Goal: Task Accomplishment & Management: Use online tool/utility

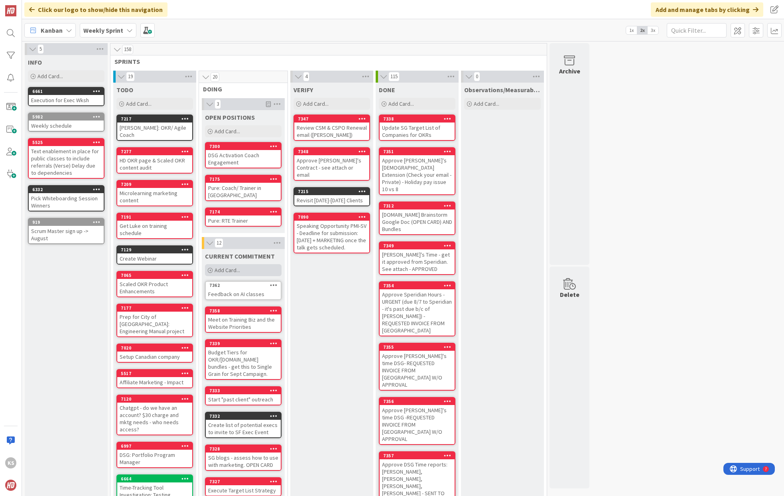
click at [234, 270] on span "Add Card..." at bounding box center [228, 269] width 26 height 7
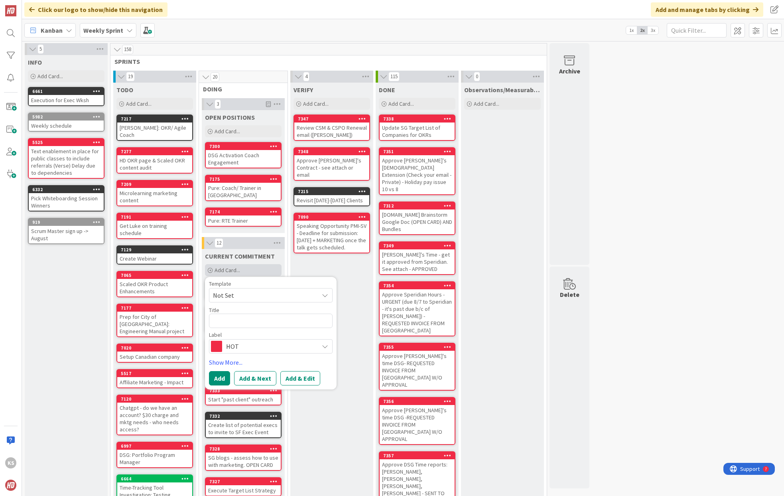
type textarea "x"
type textarea "P"
type textarea "x"
type textarea "Pr"
type textarea "x"
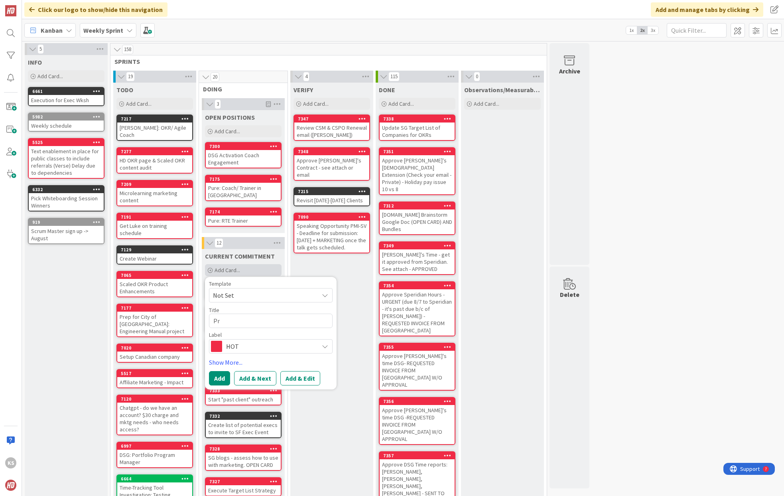
type textarea "Pro"
type textarea "x"
type textarea "Prof"
type textarea "x"
type textarea "Profi"
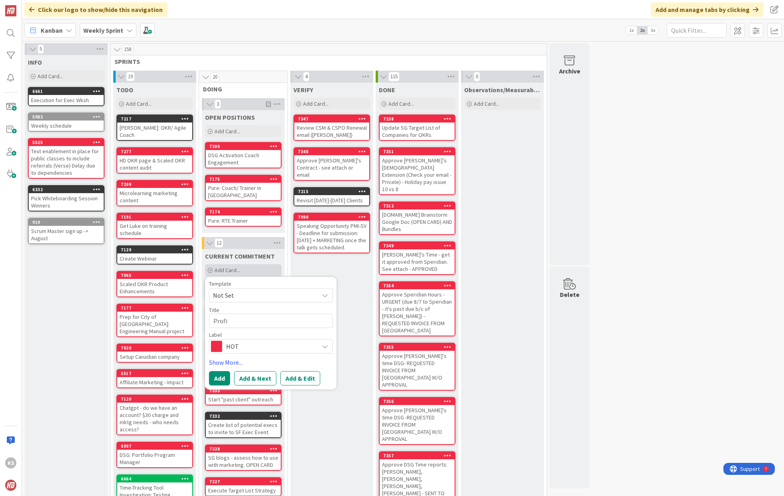
type textarea "x"
type textarea "Profit"
type textarea "x"
type textarea "Profit."
type textarea "x"
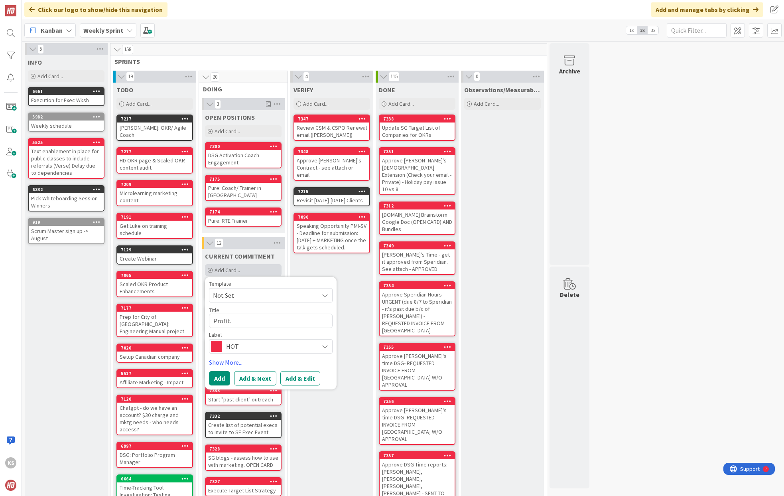
type textarea "Profit.c"
type textarea "x"
type textarea "[DOMAIN_NAME]"
type textarea "x"
type textarea "[DOMAIN_NAME] O"
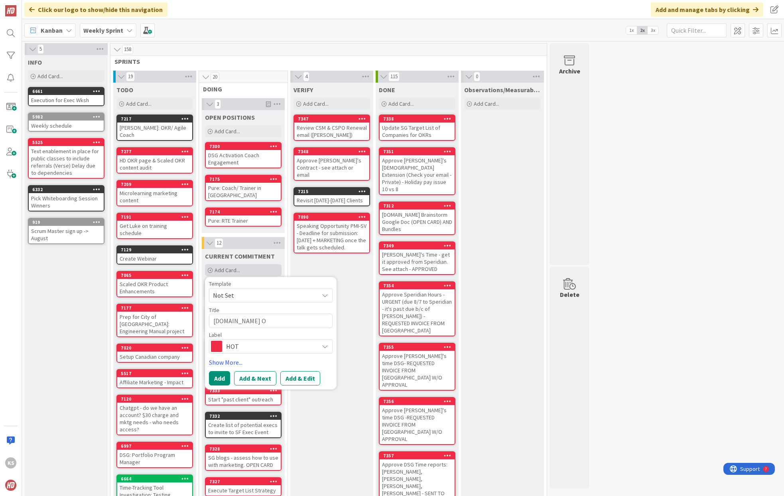
type textarea "x"
type textarea "[DOMAIN_NAME]"
type textarea "x"
type textarea "[DOMAIN_NAME]"
type textarea "x"
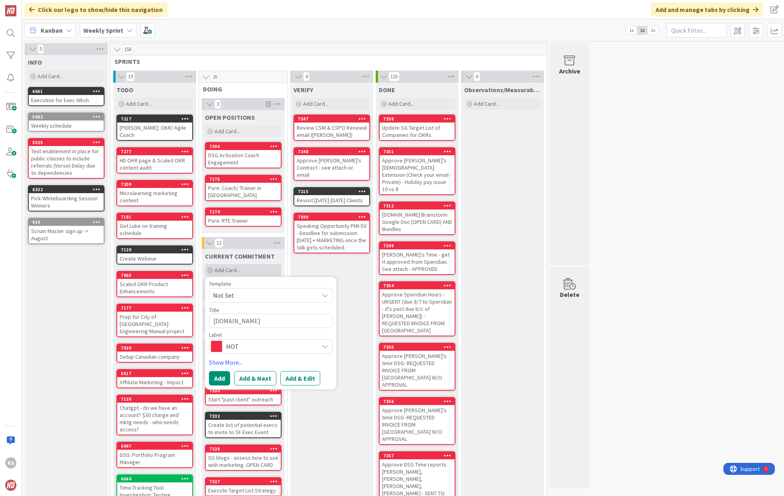
type textarea "[DOMAIN_NAME]:"
type textarea "x"
type textarea "[DOMAIN_NAME]:"
type textarea "x"
type textarea "[DOMAIN_NAME]: O"
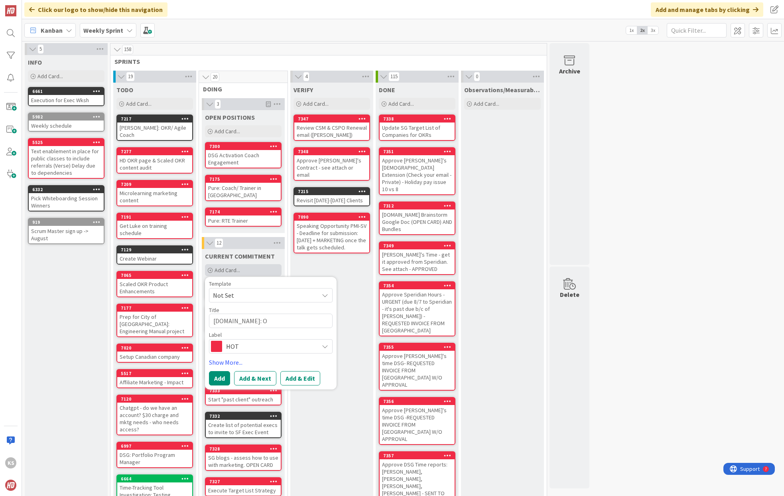
type textarea "x"
type textarea "[DOMAIN_NAME]: OK"
type textarea "x"
type textarea "[DOMAIN_NAME]: OKR"
type textarea "x"
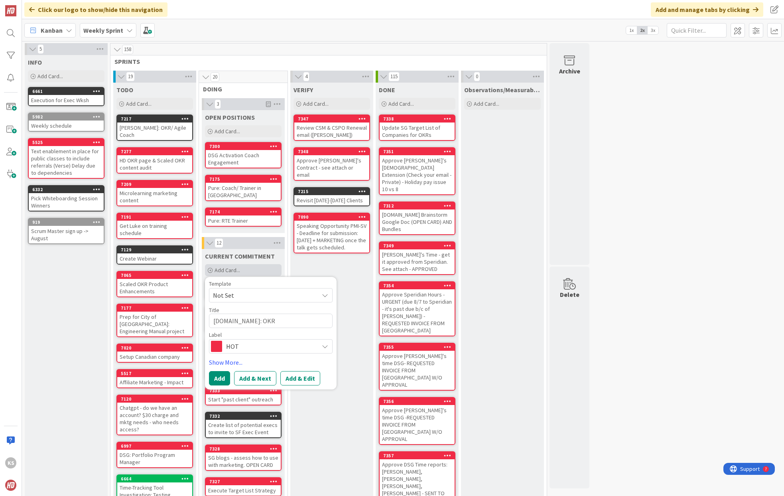
type textarea "[DOMAIN_NAME]: OKR"
type textarea "x"
type textarea "[DOMAIN_NAME]: OKR P"
type textarea "x"
type textarea "[DOMAIN_NAME]: OKR Pa"
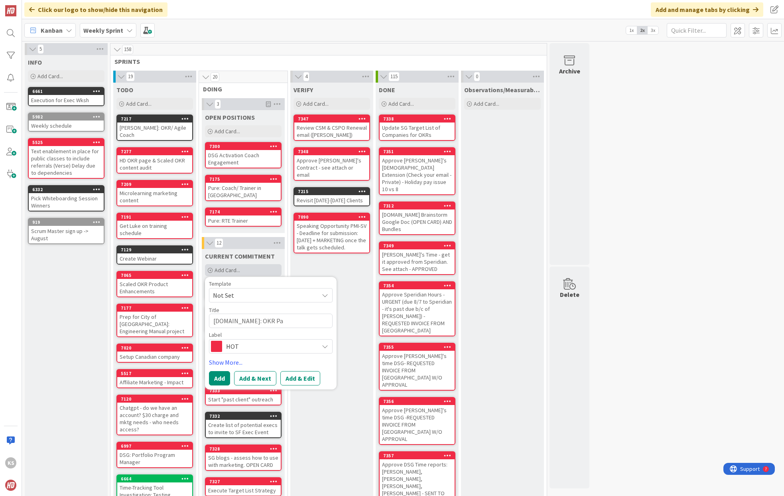
type textarea "x"
type textarea "[DOMAIN_NAME]: OKR Par"
type textarea "x"
type textarea "[DOMAIN_NAME]: OKR Part"
type textarea "x"
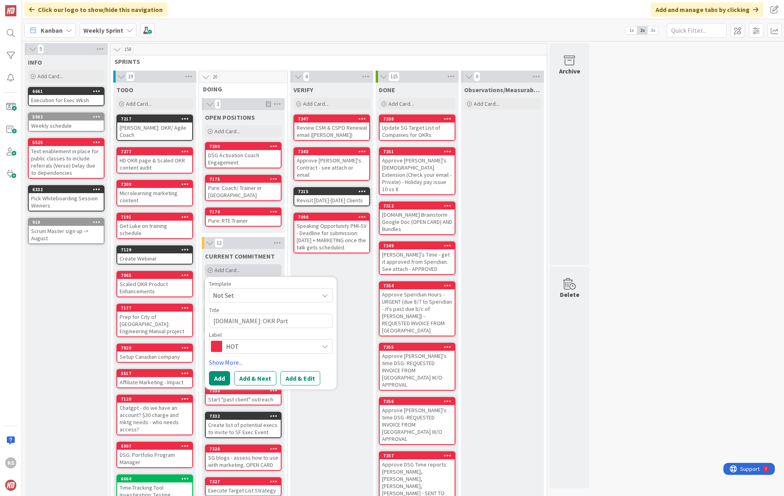
type textarea "[DOMAIN_NAME]: OKR Partn"
type textarea "x"
type textarea "[DOMAIN_NAME]: OKR Partne"
type textarea "x"
type textarea "[DOMAIN_NAME]: OKR Partner"
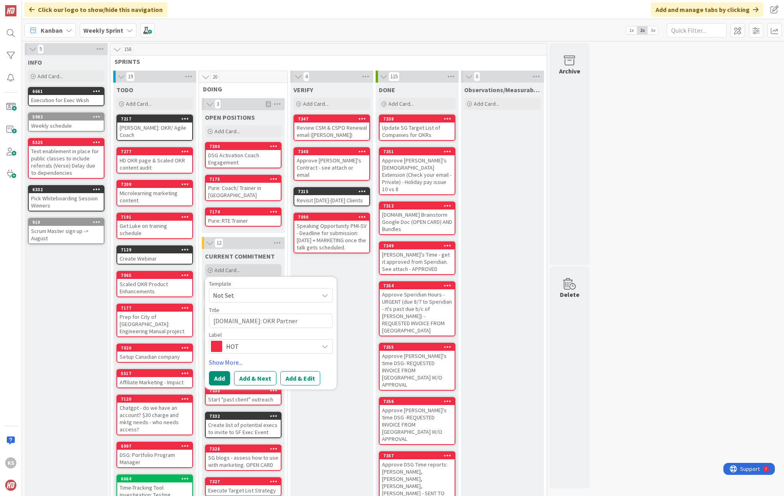
type textarea "x"
type textarea "[DOMAIN_NAME]: OKR Partner"
type textarea "x"
type textarea "[DOMAIN_NAME]: OKR Partner L"
type textarea "x"
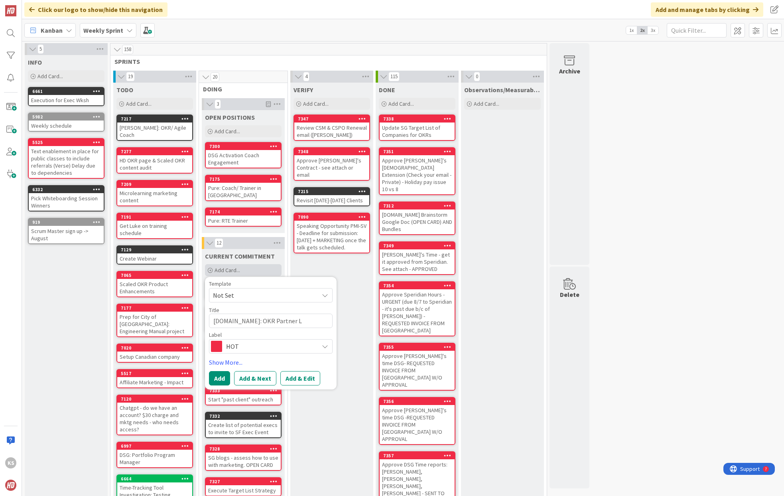
type textarea "[DOMAIN_NAME]: OKR Partner [PERSON_NAME]"
type textarea "x"
type textarea "[DOMAIN_NAME]: OKR Partner Lis"
type textarea "x"
type textarea "[DOMAIN_NAME]: OKR Partner List"
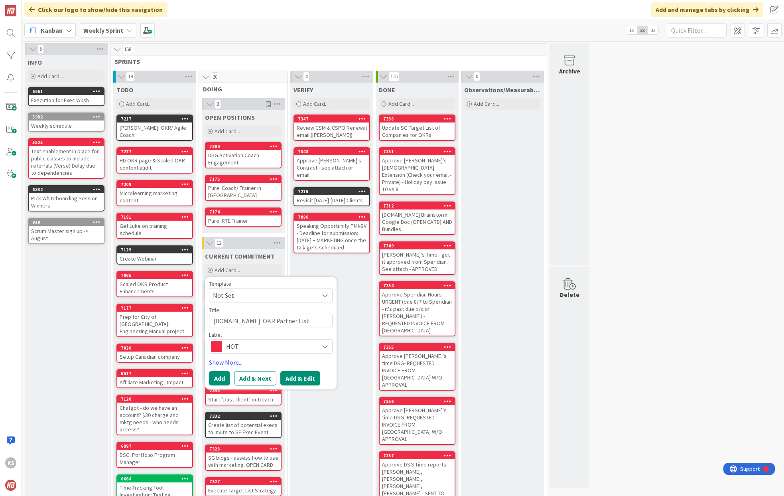
click at [311, 376] on button "Add & Edit" at bounding box center [300, 378] width 40 height 14
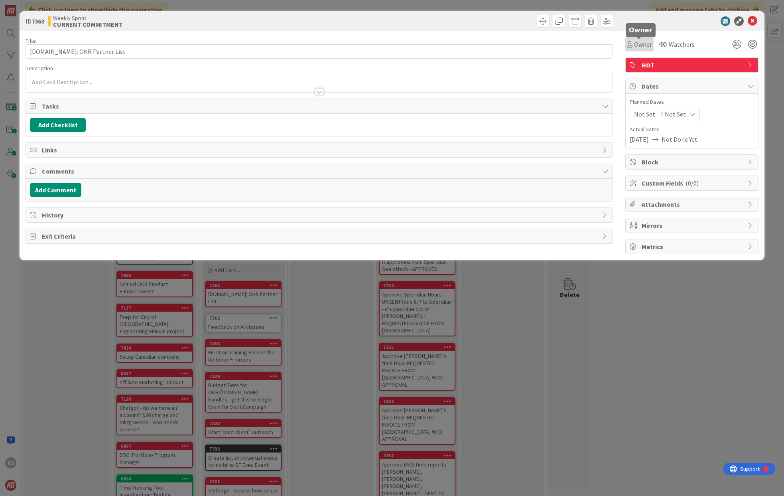
click at [645, 40] on span "Owner" at bounding box center [643, 44] width 18 height 10
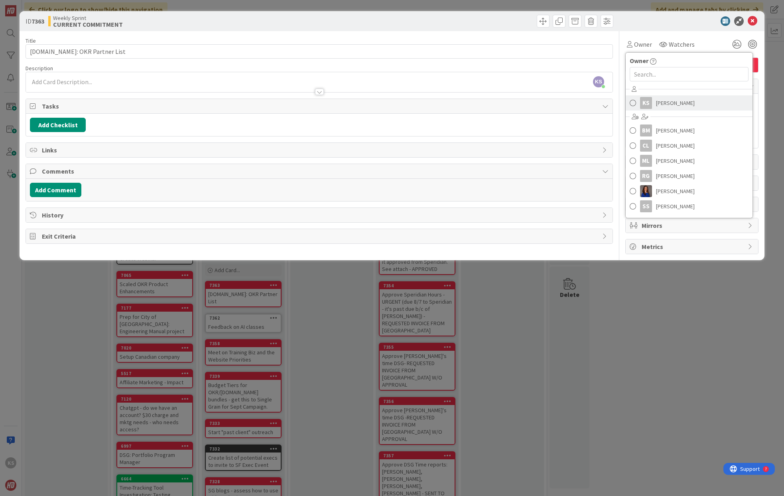
click at [672, 105] on span "[PERSON_NAME]" at bounding box center [675, 103] width 39 height 12
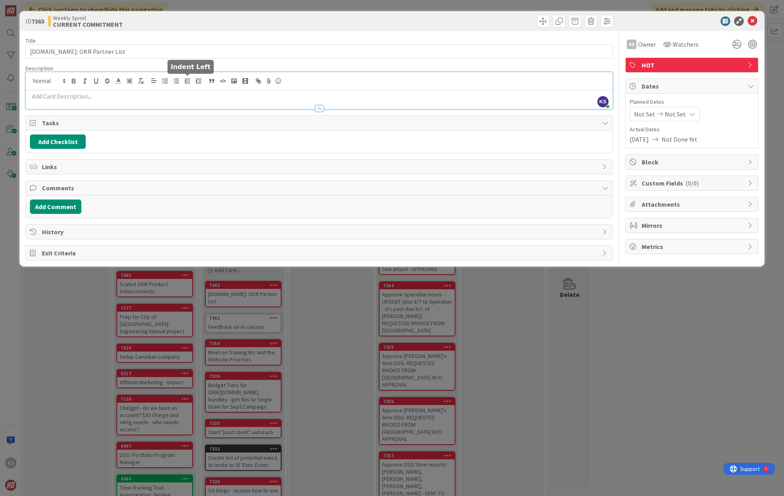
click at [183, 80] on div "KS [PERSON_NAME] just joined" at bounding box center [319, 90] width 587 height 37
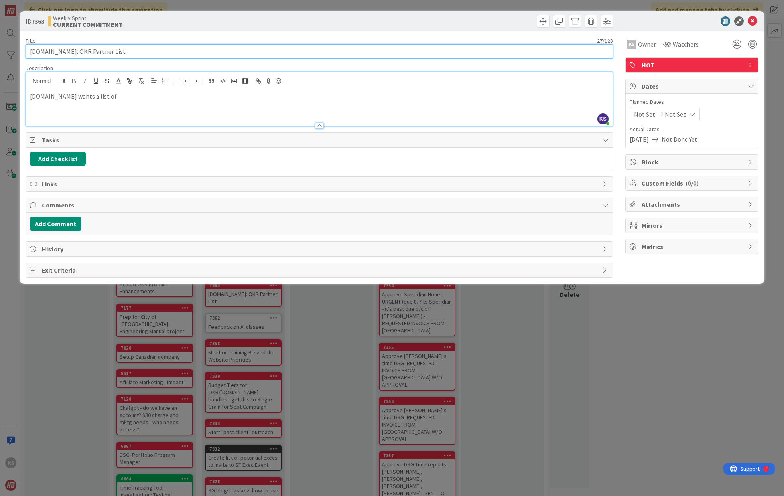
click at [104, 54] on input "[DOMAIN_NAME]: OKR Partner List" at bounding box center [319, 51] width 587 height 14
drag, startPoint x: 57, startPoint y: 51, endPoint x: 104, endPoint y: 56, distance: 47.3
click at [104, 56] on input "[DOMAIN_NAME]: OKR Partner List" at bounding box center [319, 51] width 587 height 14
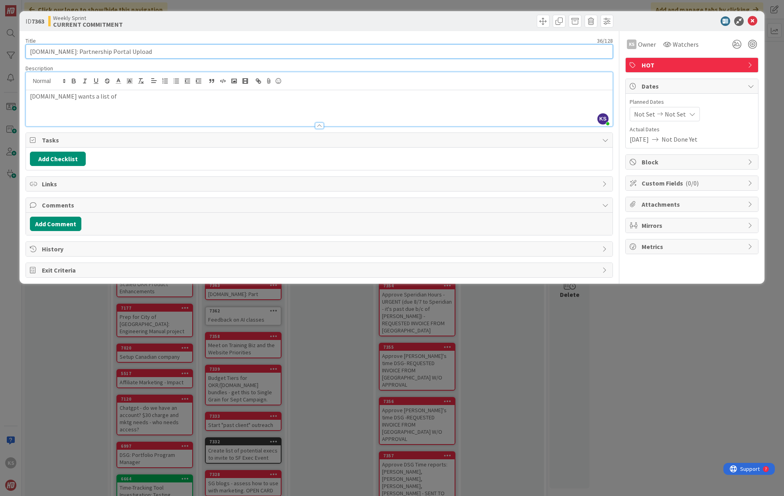
type input "[DOMAIN_NAME]: Partnership Portal Upload"
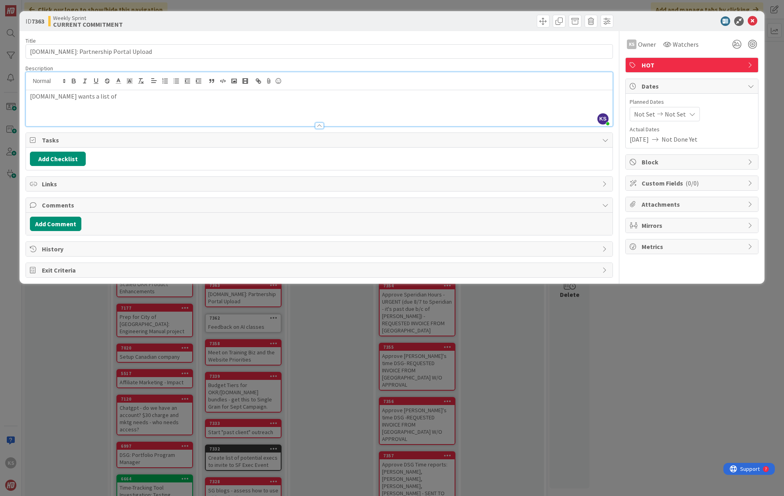
click at [106, 112] on div "[DOMAIN_NAME] wants a list of" at bounding box center [319, 108] width 587 height 36
drag, startPoint x: 56, startPoint y: 96, endPoint x: 112, endPoint y: 98, distance: 56.2
click at [110, 99] on p "[DOMAIN_NAME] wants a list of" at bounding box center [319, 96] width 579 height 9
click at [57, 156] on button "Add Checklist" at bounding box center [58, 159] width 56 height 14
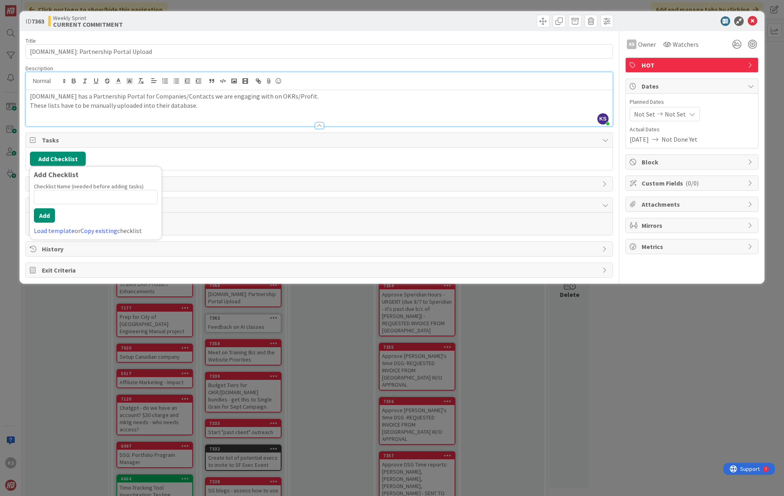
click at [216, 156] on div "Add Checklist Add Checklist Checklist Name (needed before adding tasks) 0 / 64 …" at bounding box center [319, 159] width 579 height 14
click at [217, 111] on div "[DOMAIN_NAME] has a Partnership Portal for Companies/Contacts we are engaging w…" at bounding box center [319, 108] width 587 height 36
click at [73, 158] on button "Add Checklist" at bounding box center [58, 159] width 56 height 14
click at [141, 199] on input at bounding box center [96, 197] width 124 height 14
type input "Upload Existing Client List"
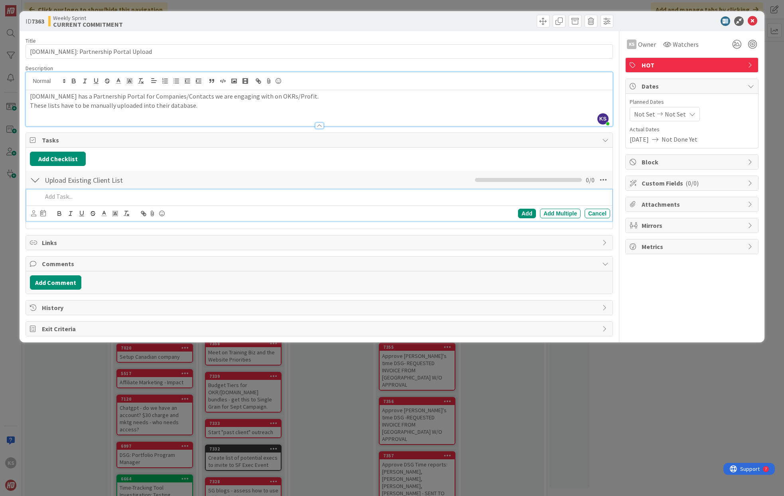
click at [108, 196] on p at bounding box center [324, 196] width 565 height 9
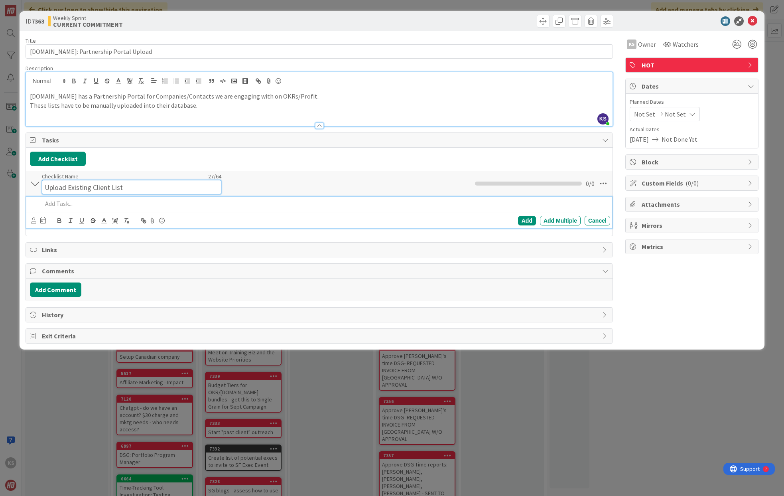
click at [101, 178] on div "Checklist Name 27 / 64 Upload Existing Client List" at bounding box center [131, 184] width 179 height 22
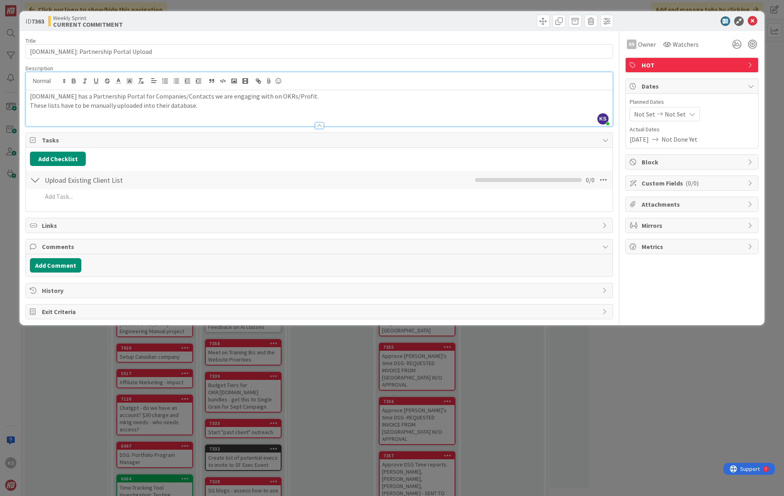
click at [104, 213] on div "Title 36 / 128 [DOMAIN_NAME]: Partnership Portal Upload Description KS [PERSON_…" at bounding box center [319, 175] width 587 height 288
click at [102, 203] on div "Add Add Multiple Cancel" at bounding box center [319, 196] width 586 height 14
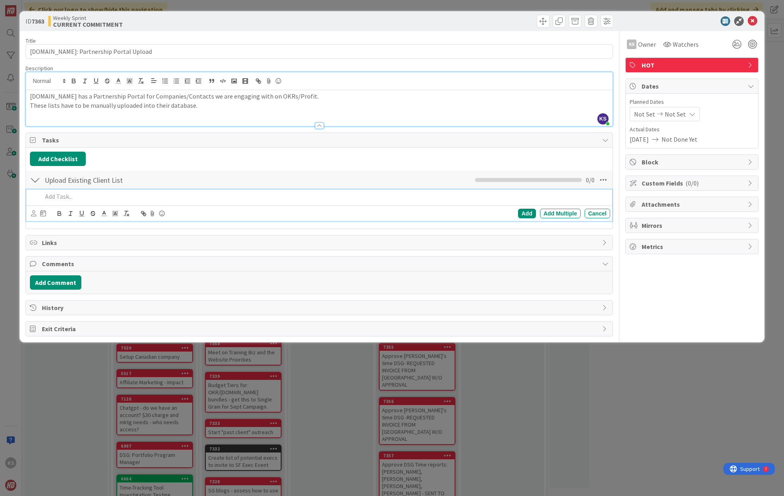
click at [104, 201] on p at bounding box center [324, 196] width 565 height 9
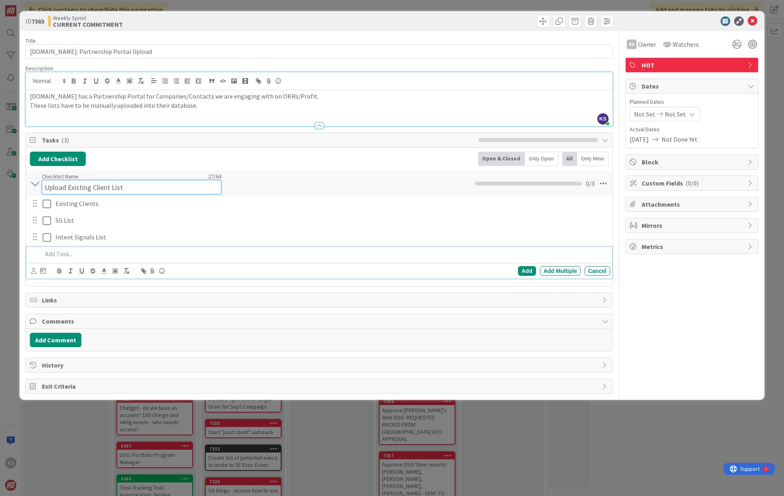
click at [106, 181] on input "Upload Existing Client List" at bounding box center [131, 187] width 179 height 14
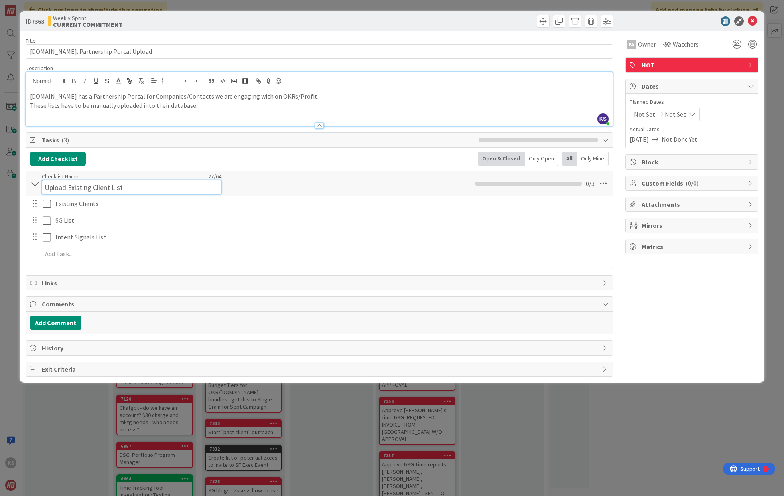
drag, startPoint x: 87, startPoint y: 185, endPoint x: 70, endPoint y: 192, distance: 18.3
click at [87, 185] on input "Upload Existing Client List" at bounding box center [131, 187] width 179 height 14
drag, startPoint x: 69, startPoint y: 188, endPoint x: 173, endPoint y: 196, distance: 104.8
click at [173, 196] on div "Upload Existing Client List Checklist Name 27 / 64 Upload Existing Client List …" at bounding box center [319, 217] width 587 height 95
type input "Upload Lists"
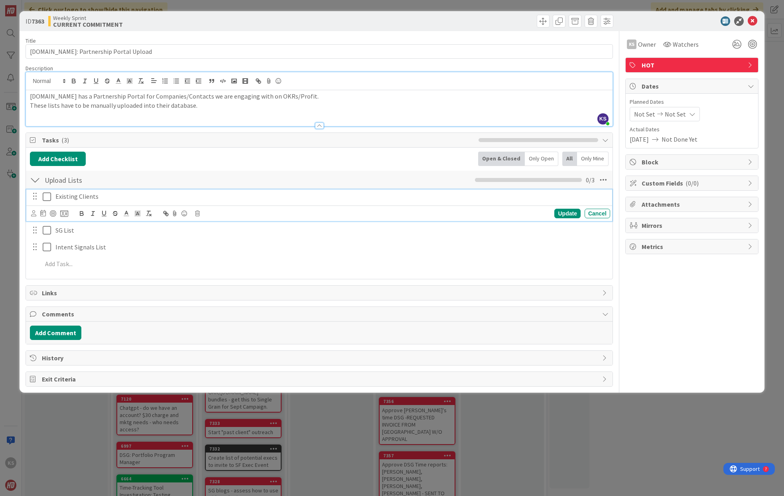
click at [47, 198] on icon at bounding box center [49, 197] width 12 height 10
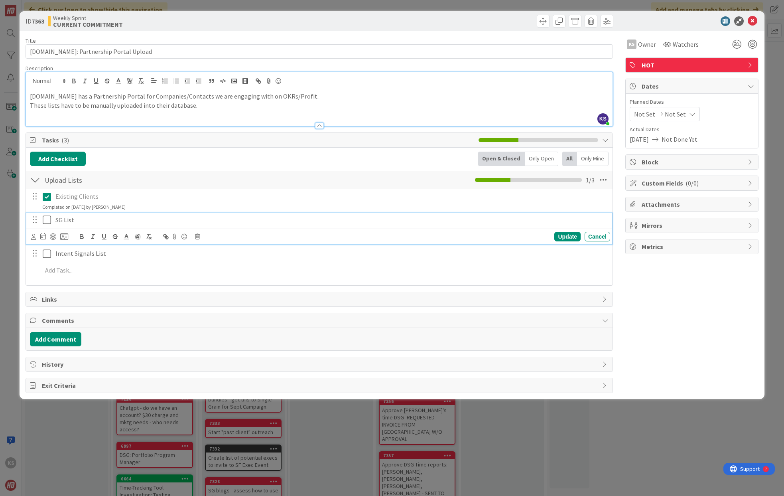
click at [45, 220] on icon at bounding box center [49, 220] width 12 height 10
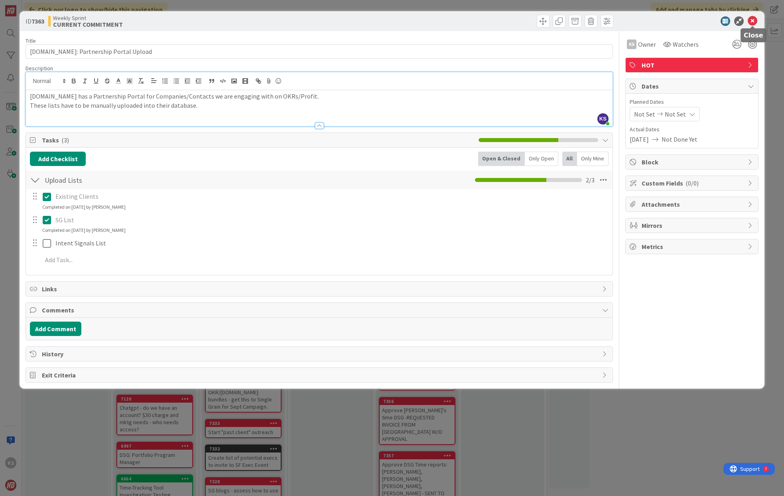
click at [754, 20] on icon at bounding box center [753, 21] width 10 height 10
